Goal: Task Accomplishment & Management: Use online tool/utility

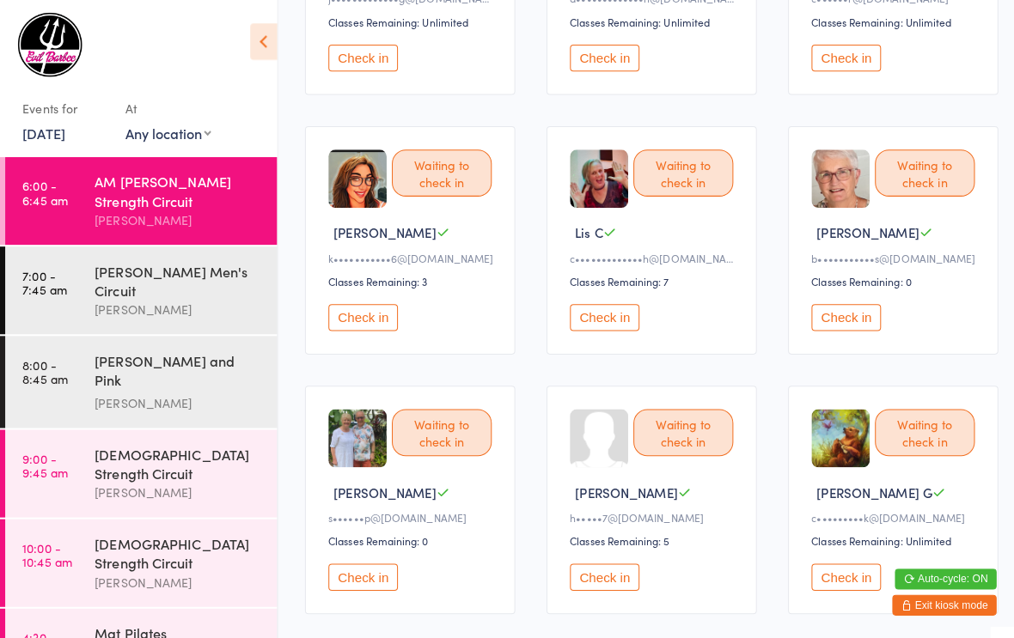
scroll to position [337, 0]
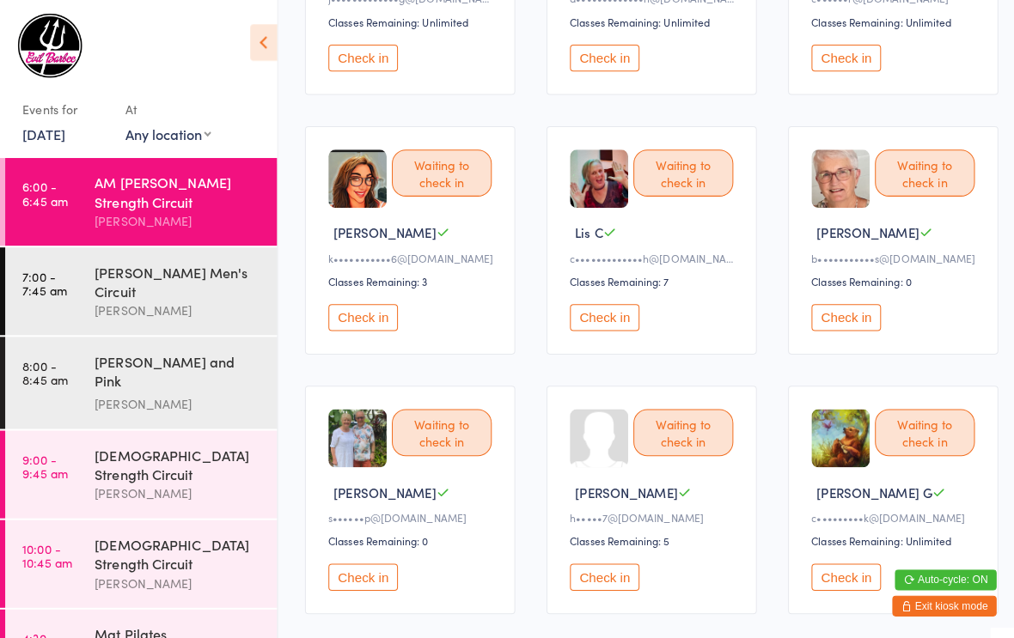
click at [834, 584] on button "Check in" at bounding box center [836, 570] width 69 height 27
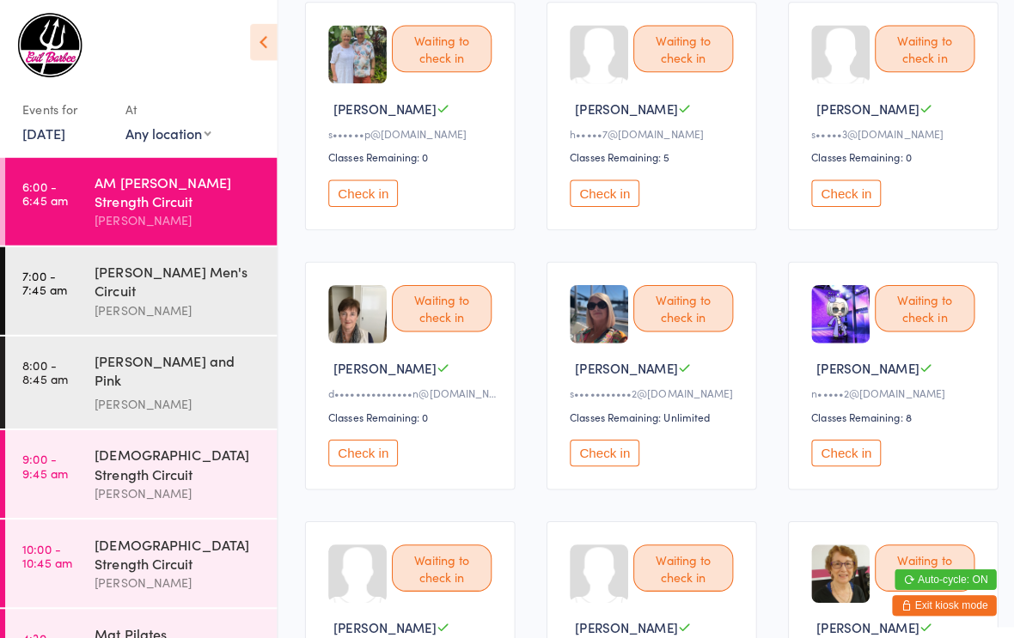
scroll to position [718, 0]
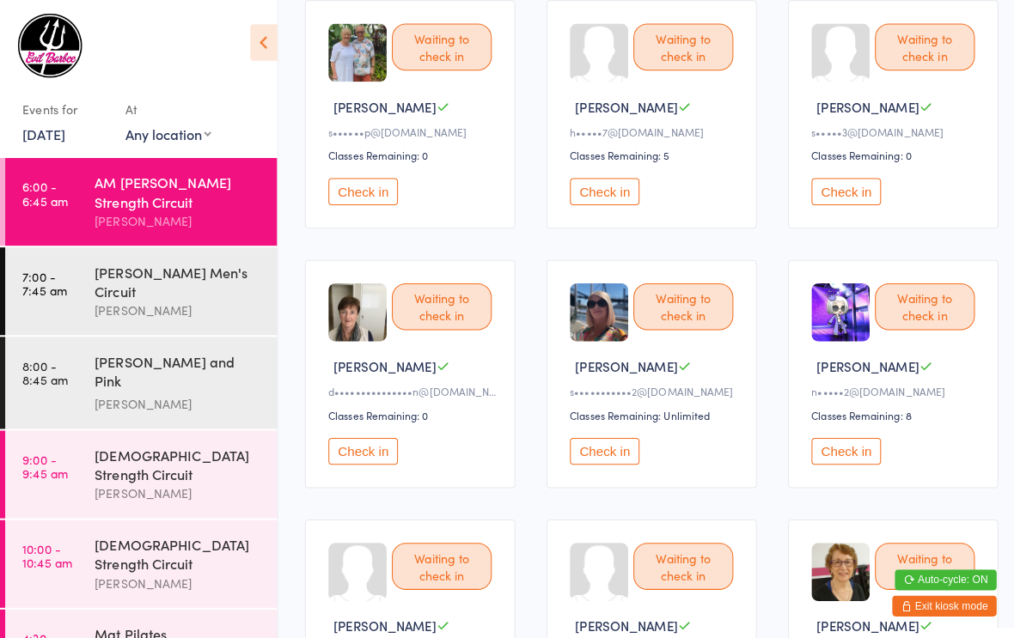
click at [373, 460] on button "Check in" at bounding box center [359, 446] width 69 height 27
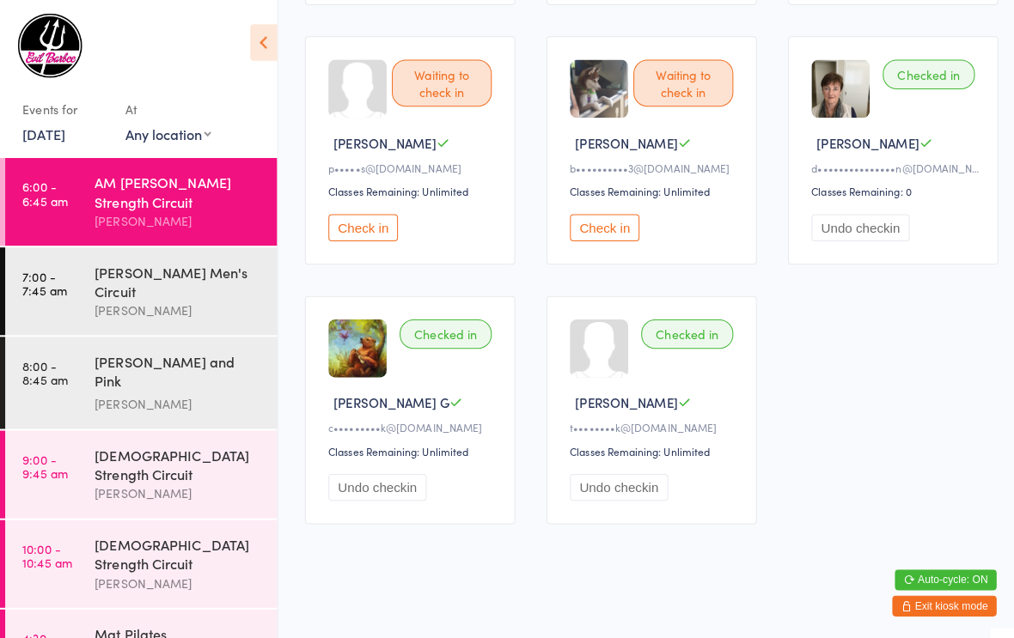
scroll to position [1484, 0]
click at [613, 230] on button "Check in" at bounding box center [597, 225] width 69 height 27
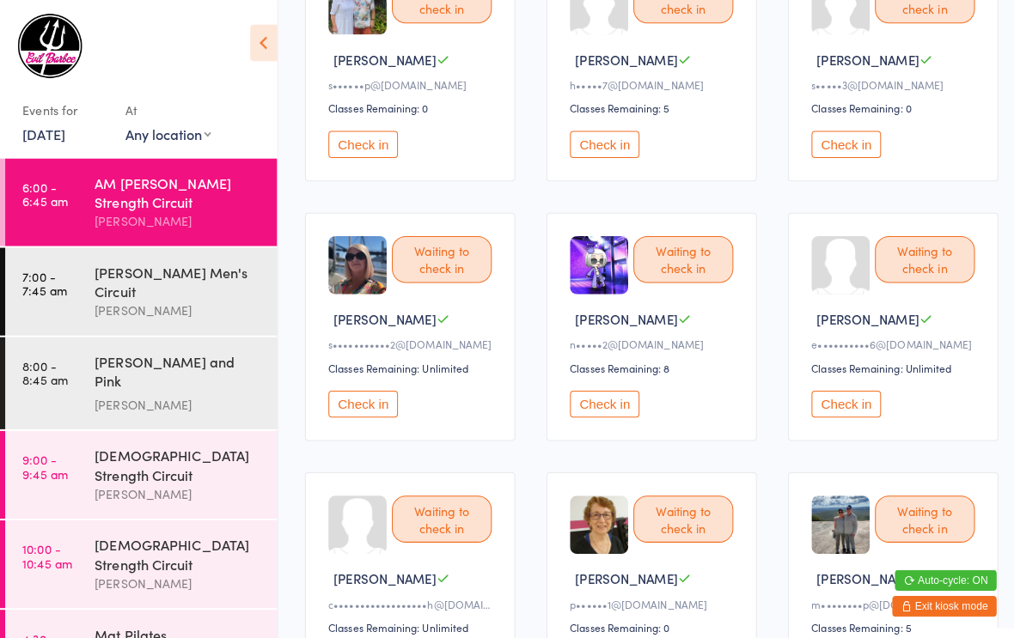
scroll to position [762, 0]
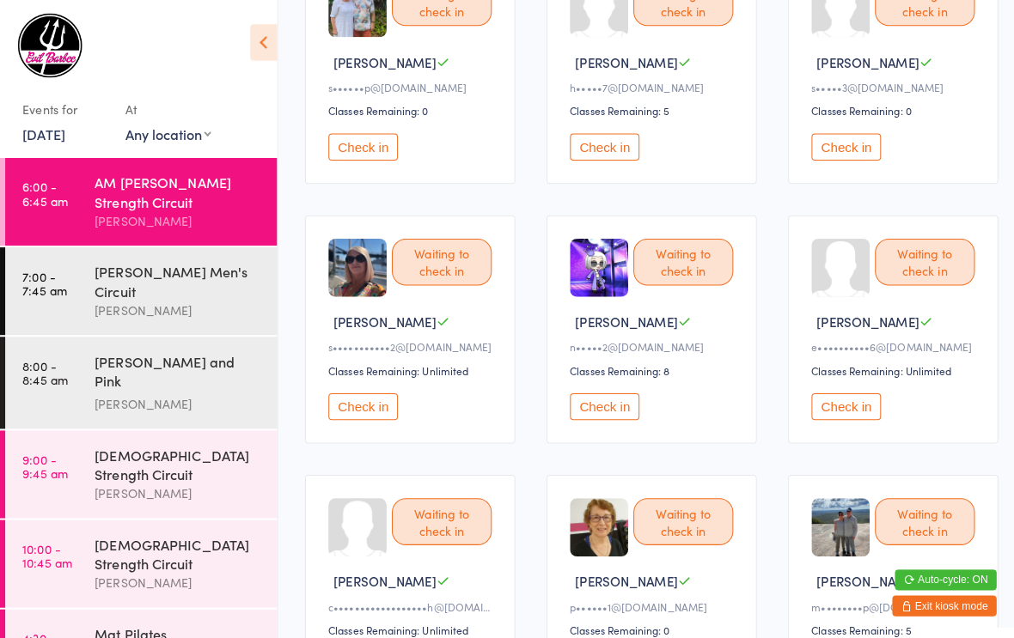
click at [847, 416] on button "Check in" at bounding box center [836, 402] width 69 height 27
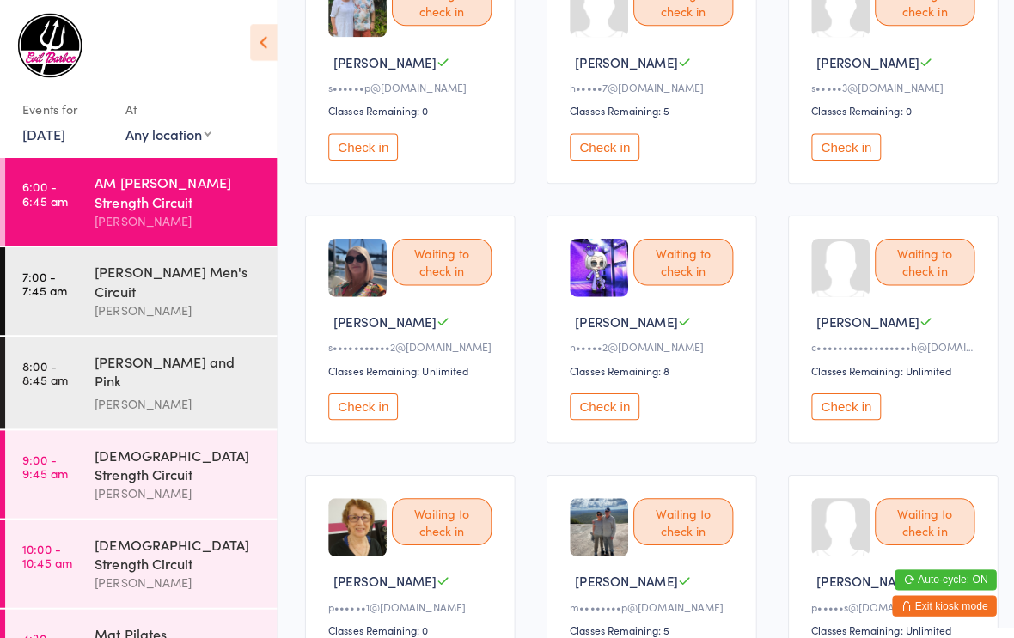
click at [363, 159] on button "Check in" at bounding box center [359, 145] width 69 height 27
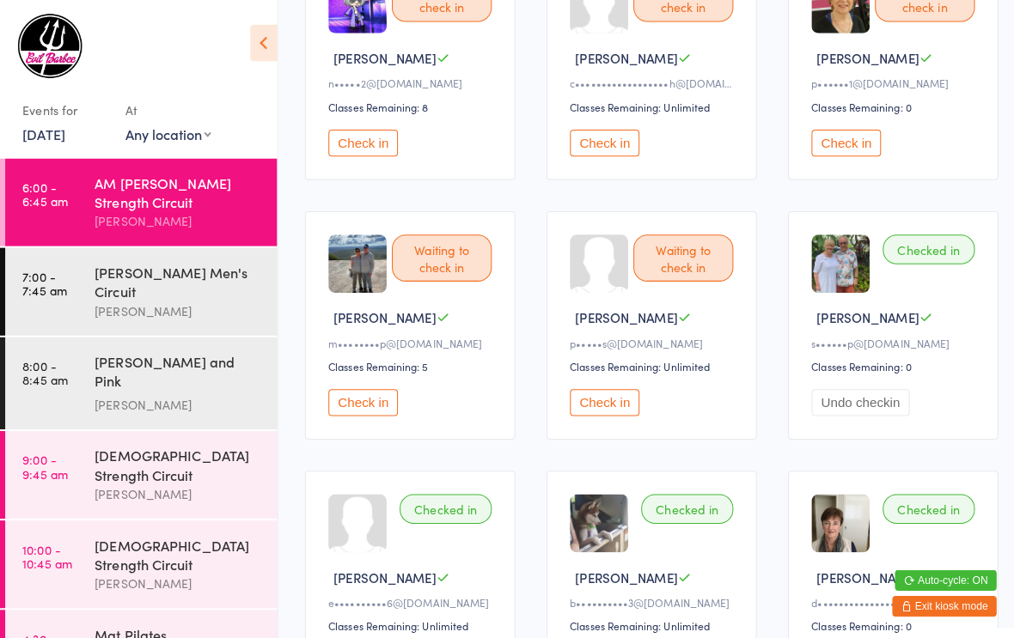
scroll to position [1022, 0]
click at [359, 412] on button "Check in" at bounding box center [359, 399] width 69 height 27
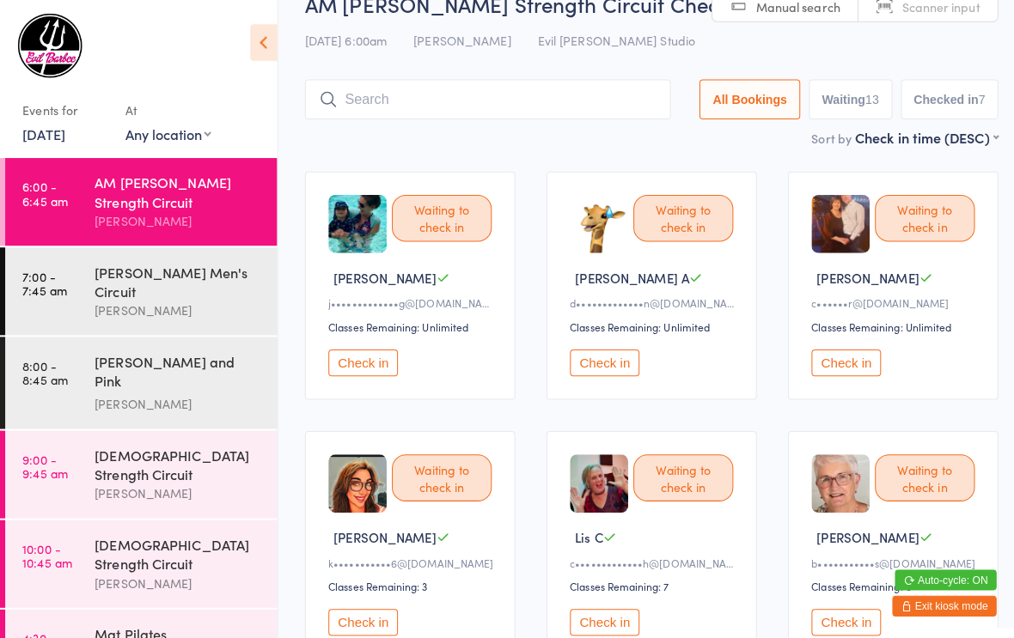
scroll to position [0, 0]
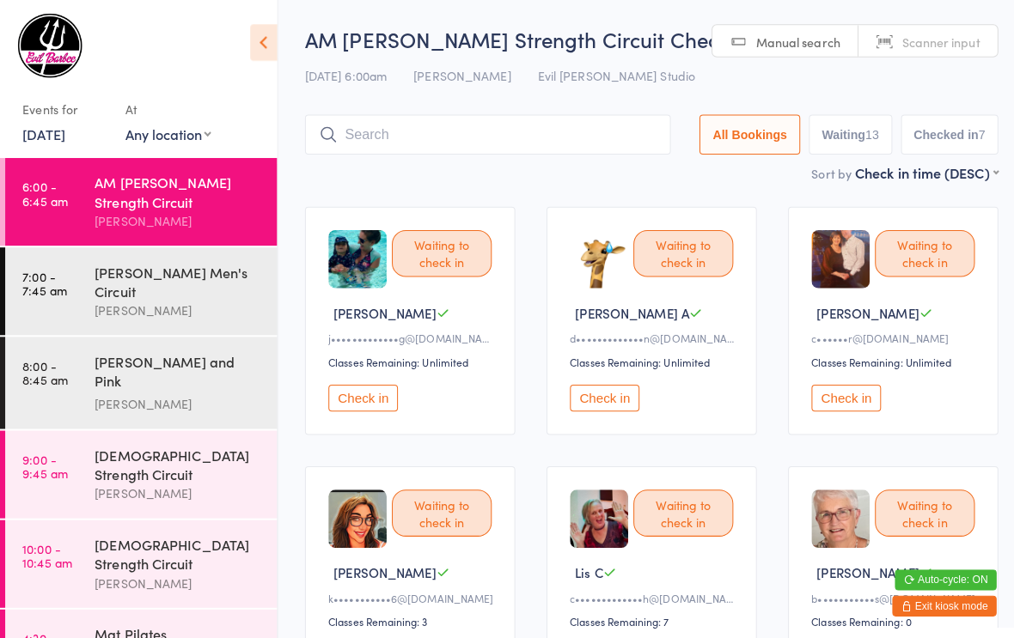
click at [593, 399] on button "Check in" at bounding box center [597, 394] width 69 height 27
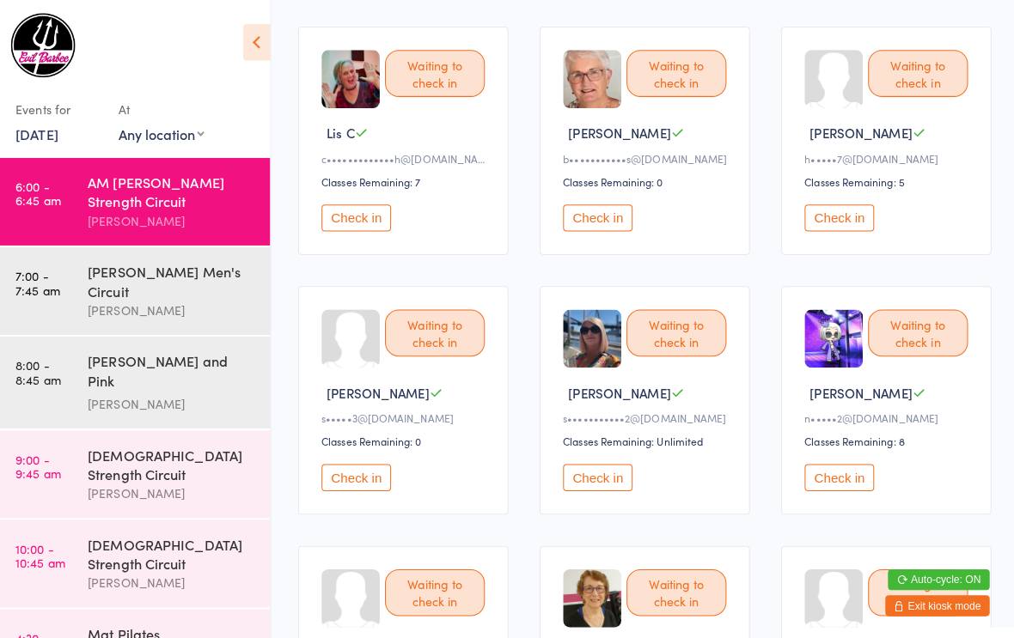
click at [838, 486] on button "Check in" at bounding box center [836, 473] width 69 height 27
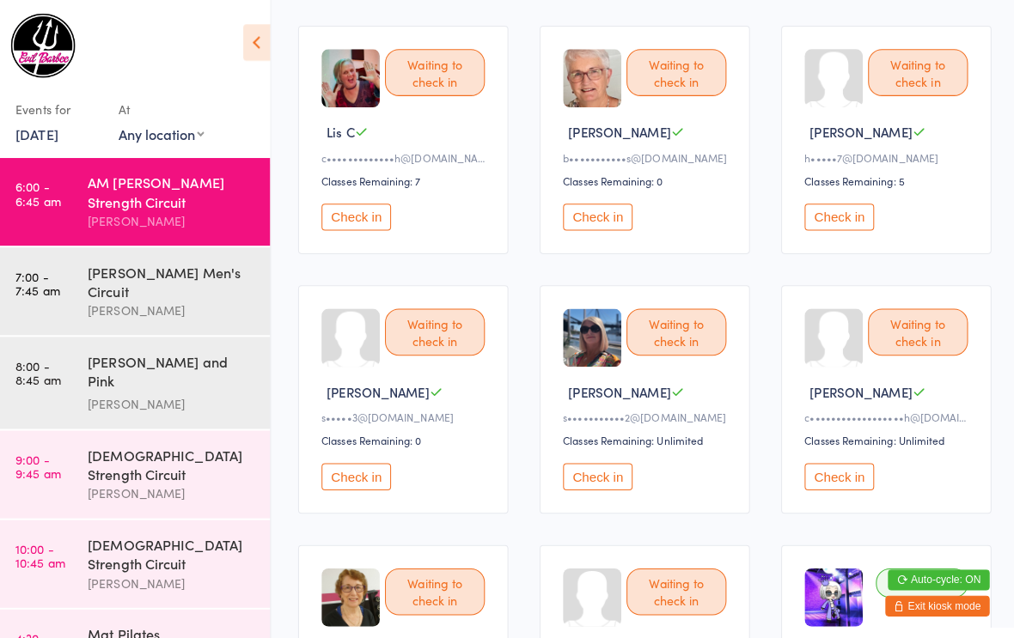
click at [600, 485] on button "Check in" at bounding box center [597, 472] width 69 height 27
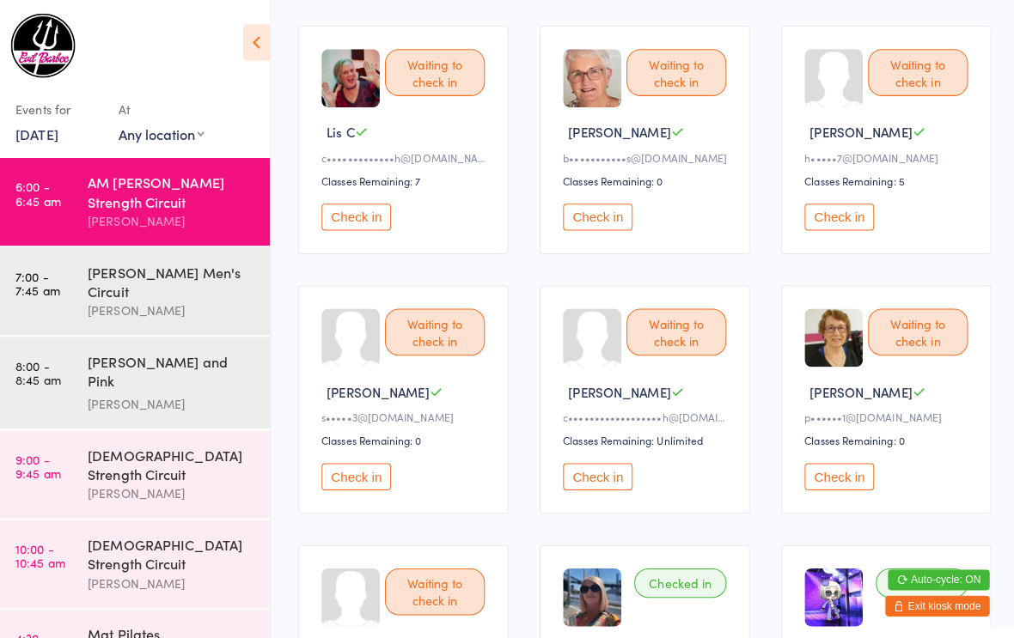
click at [832, 223] on button "Check in" at bounding box center [836, 215] width 69 height 27
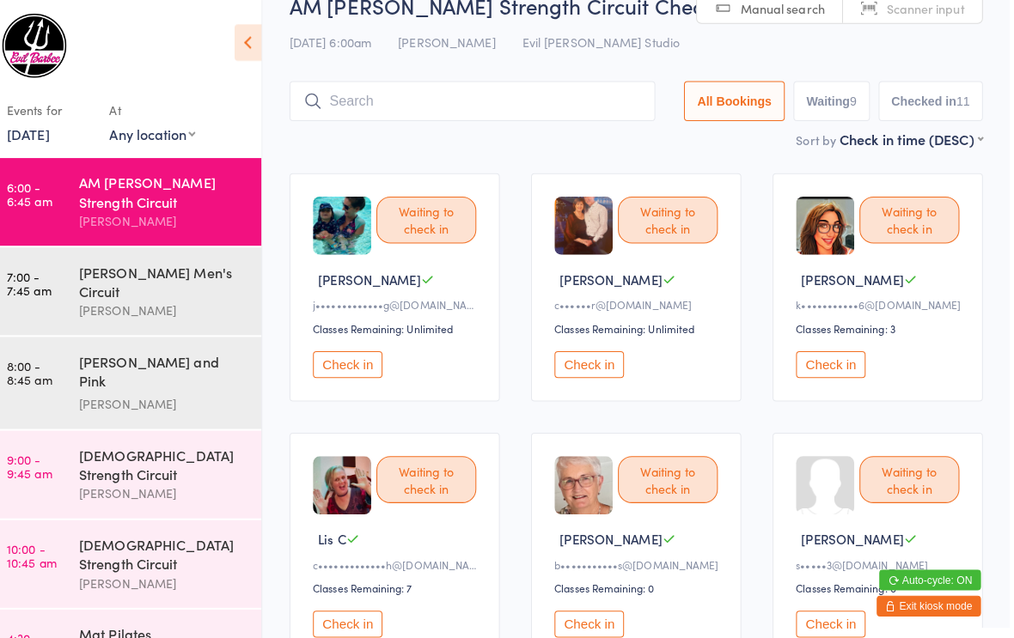
scroll to position [0, 0]
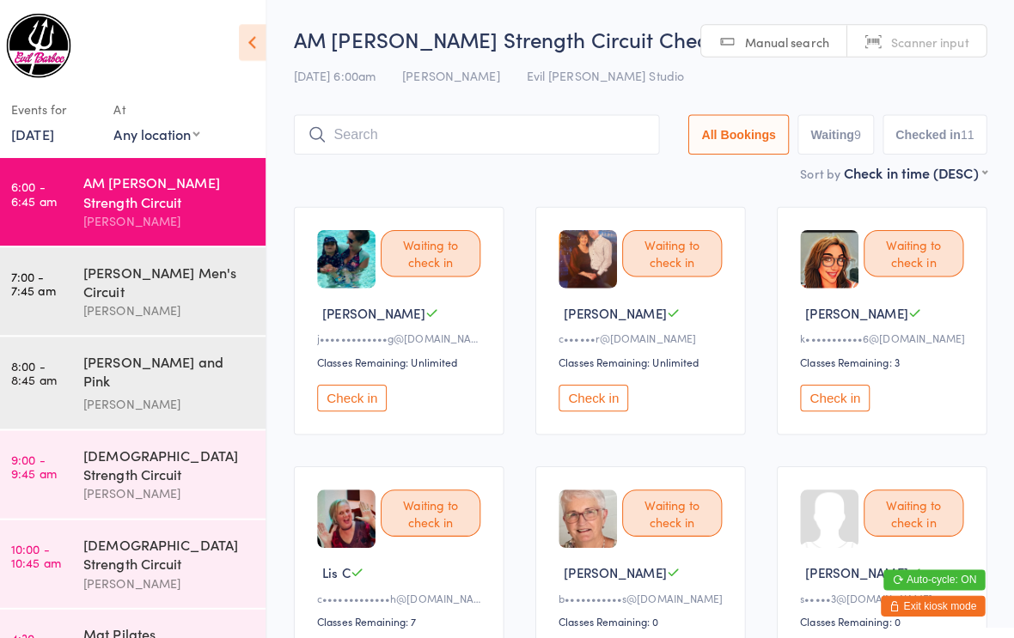
click at [338, 405] on button "Check in" at bounding box center [359, 394] width 69 height 27
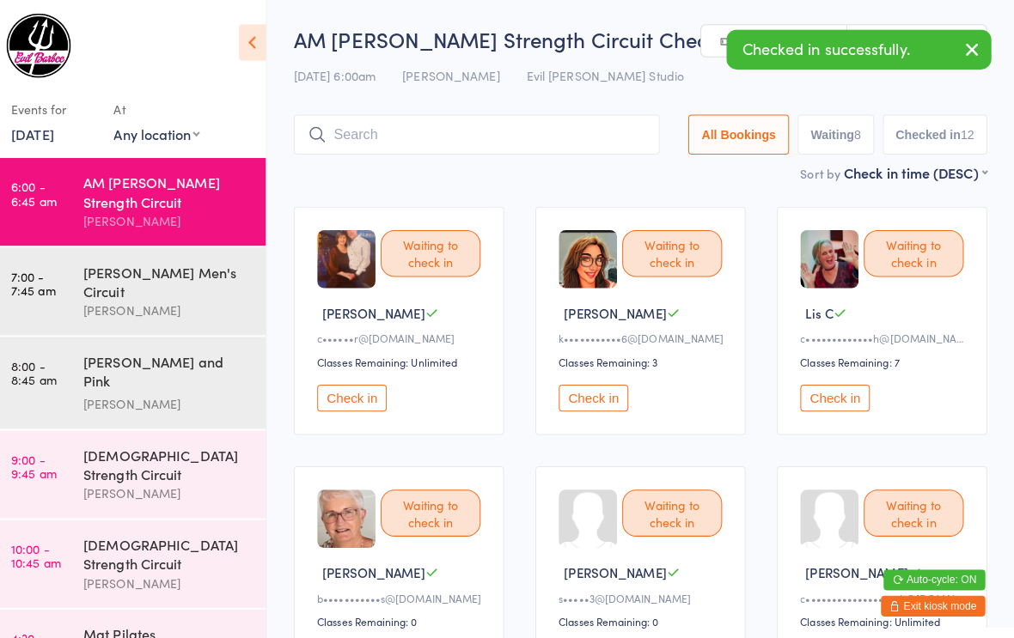
click at [348, 400] on button "Check in" at bounding box center [359, 394] width 69 height 27
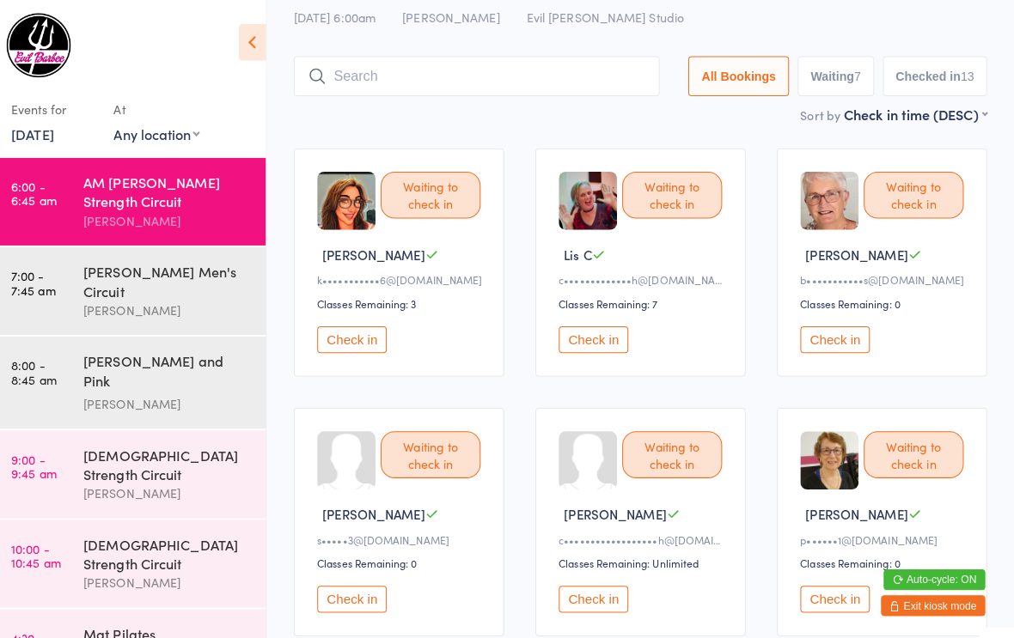
scroll to position [60, 0]
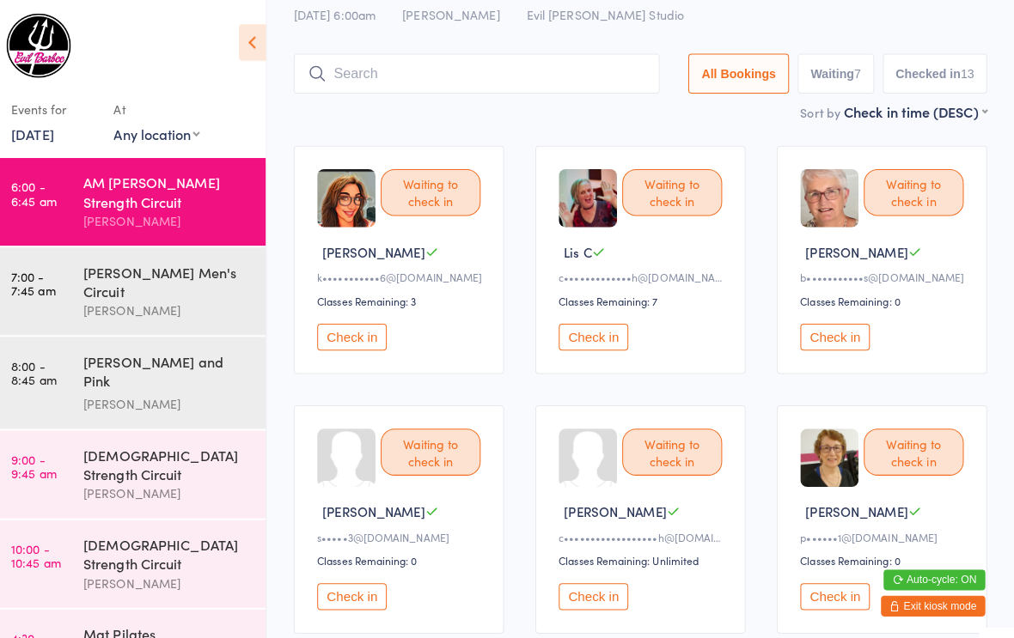
click at [443, 448] on div "Waiting to check in" at bounding box center [436, 447] width 99 height 46
click at [343, 594] on button "Check in" at bounding box center [359, 590] width 69 height 27
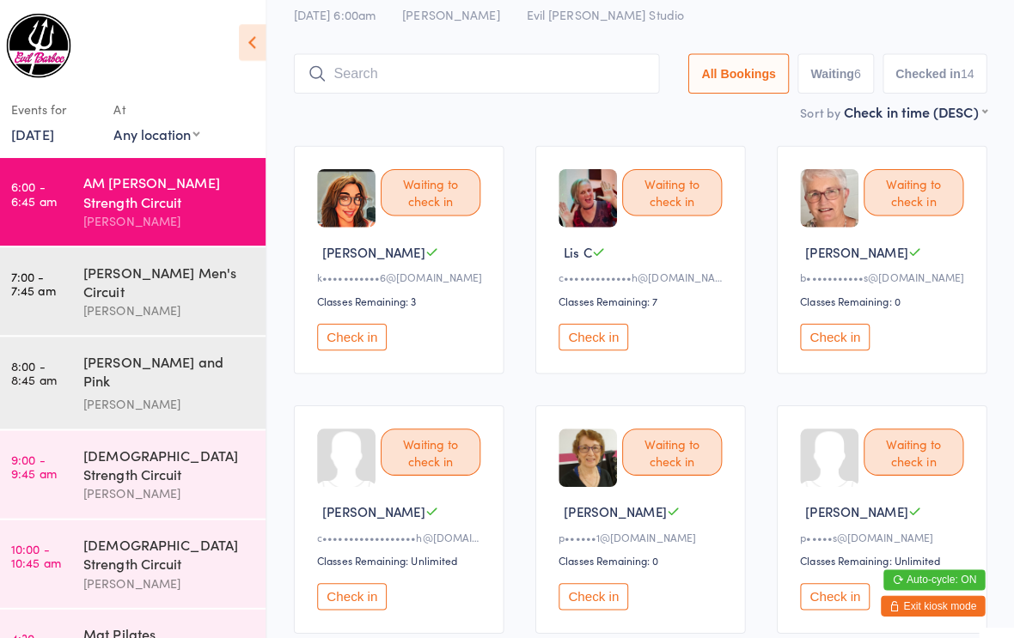
click at [833, 338] on button "Check in" at bounding box center [836, 333] width 69 height 27
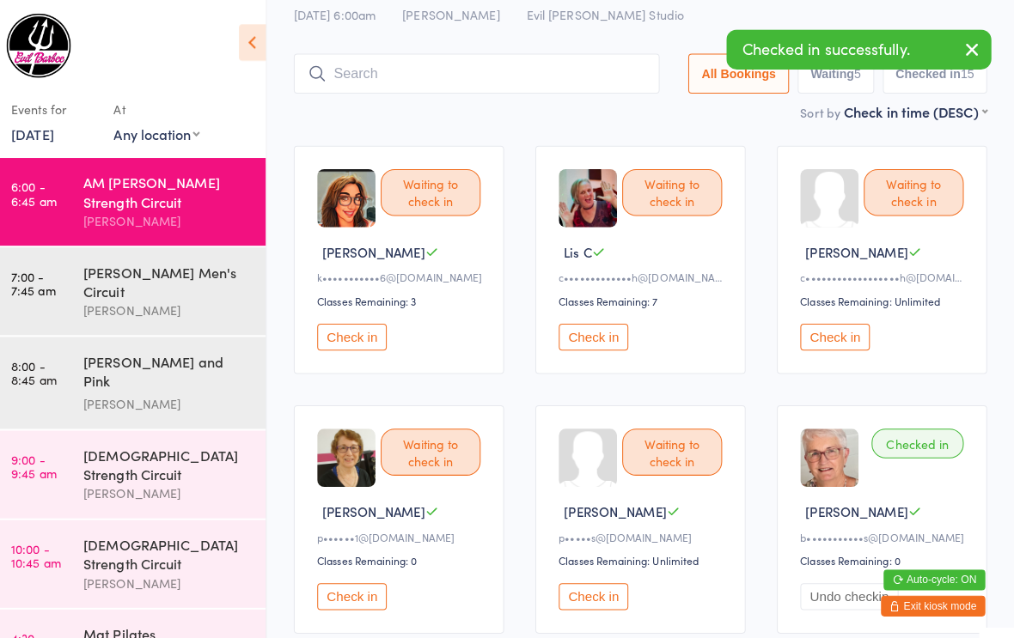
click at [824, 88] on button "Waiting 5" at bounding box center [838, 73] width 76 height 40
select select "0"
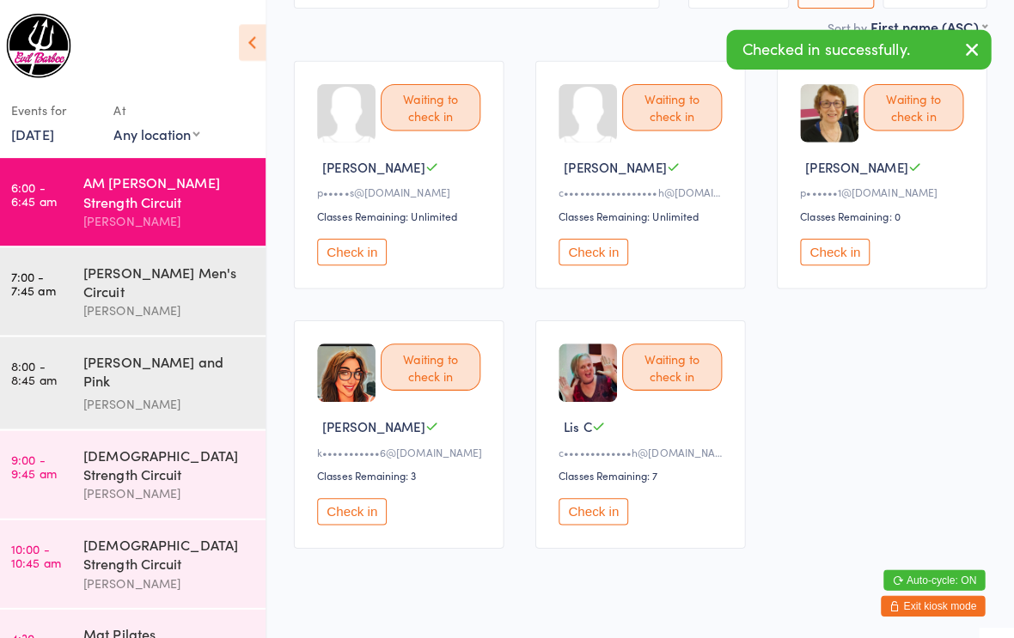
scroll to position [150, 0]
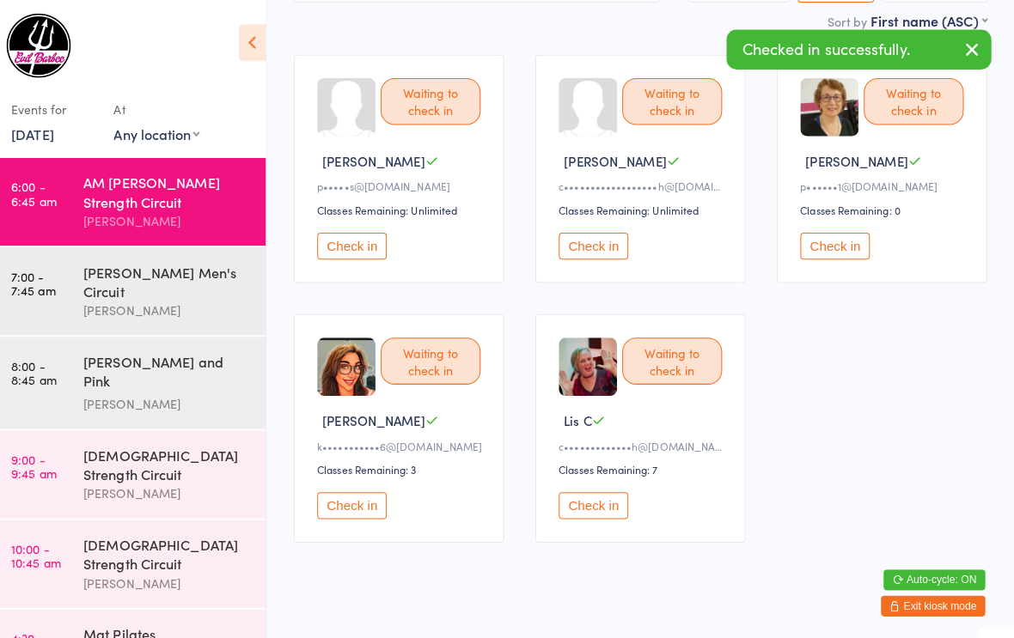
click at [598, 243] on button "Check in" at bounding box center [597, 243] width 69 height 27
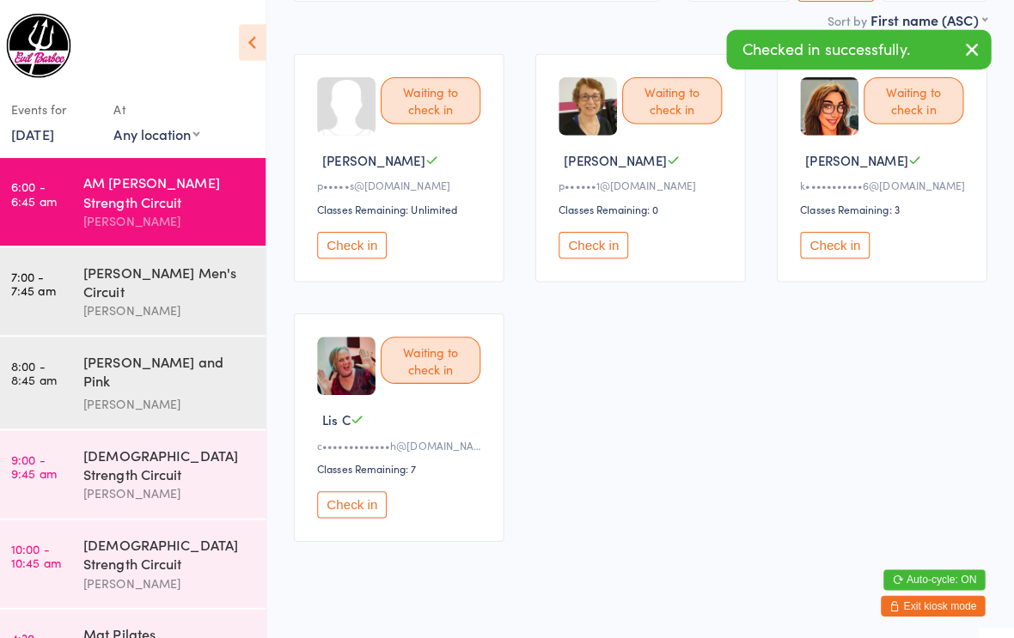
click at [586, 253] on button "Check in" at bounding box center [597, 242] width 69 height 27
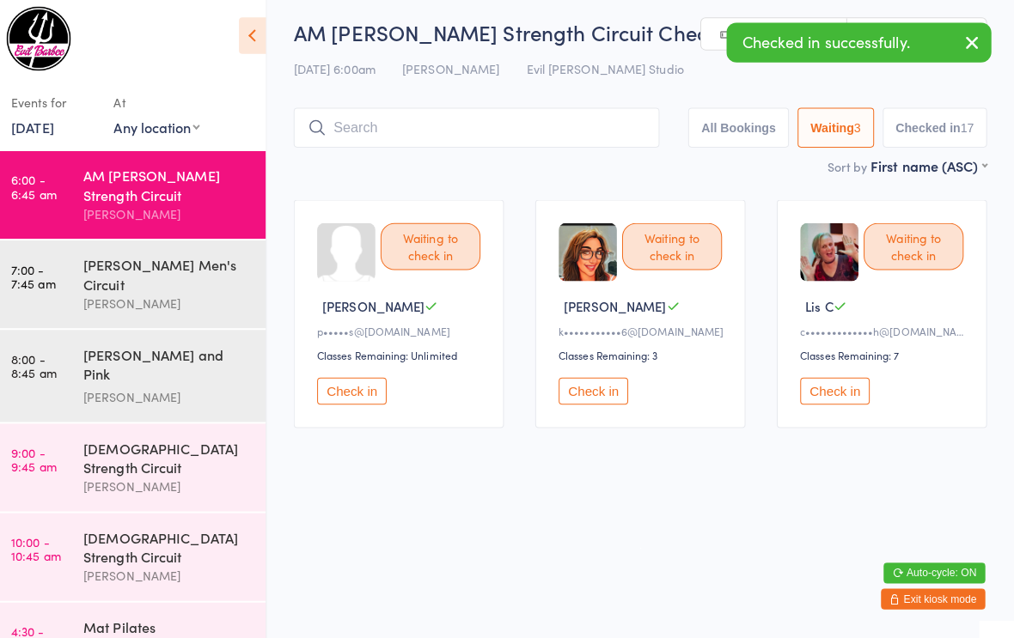
click at [356, 368] on div "Waiting to check in [PERSON_NAME] p•••••s@[DOMAIN_NAME] Classes Remaining: Unli…" at bounding box center [405, 317] width 208 height 226
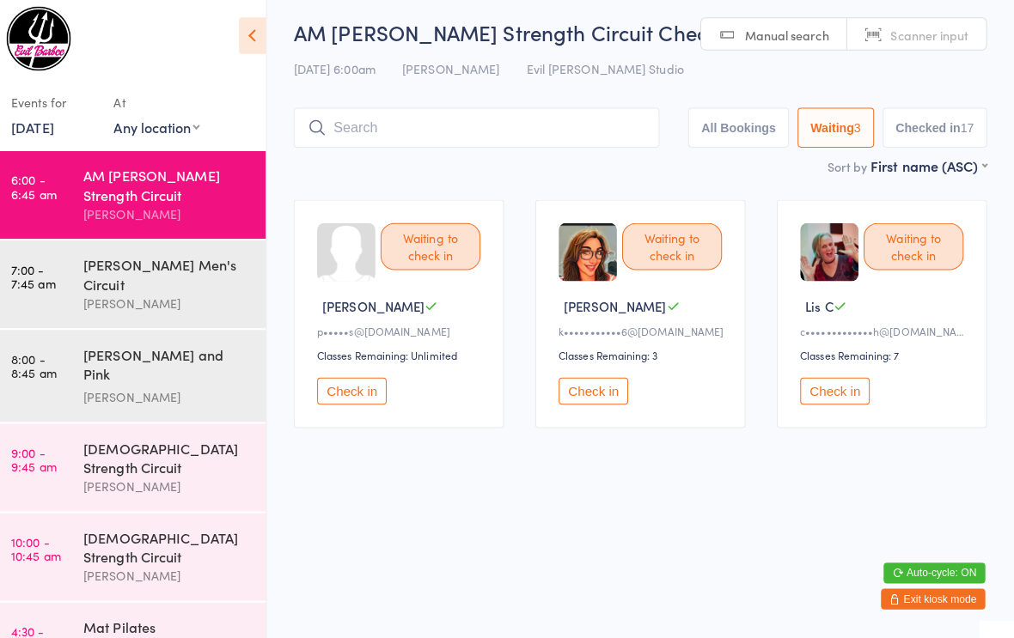
click at [818, 393] on button "Check in" at bounding box center [836, 394] width 69 height 27
